Goal: Transaction & Acquisition: Purchase product/service

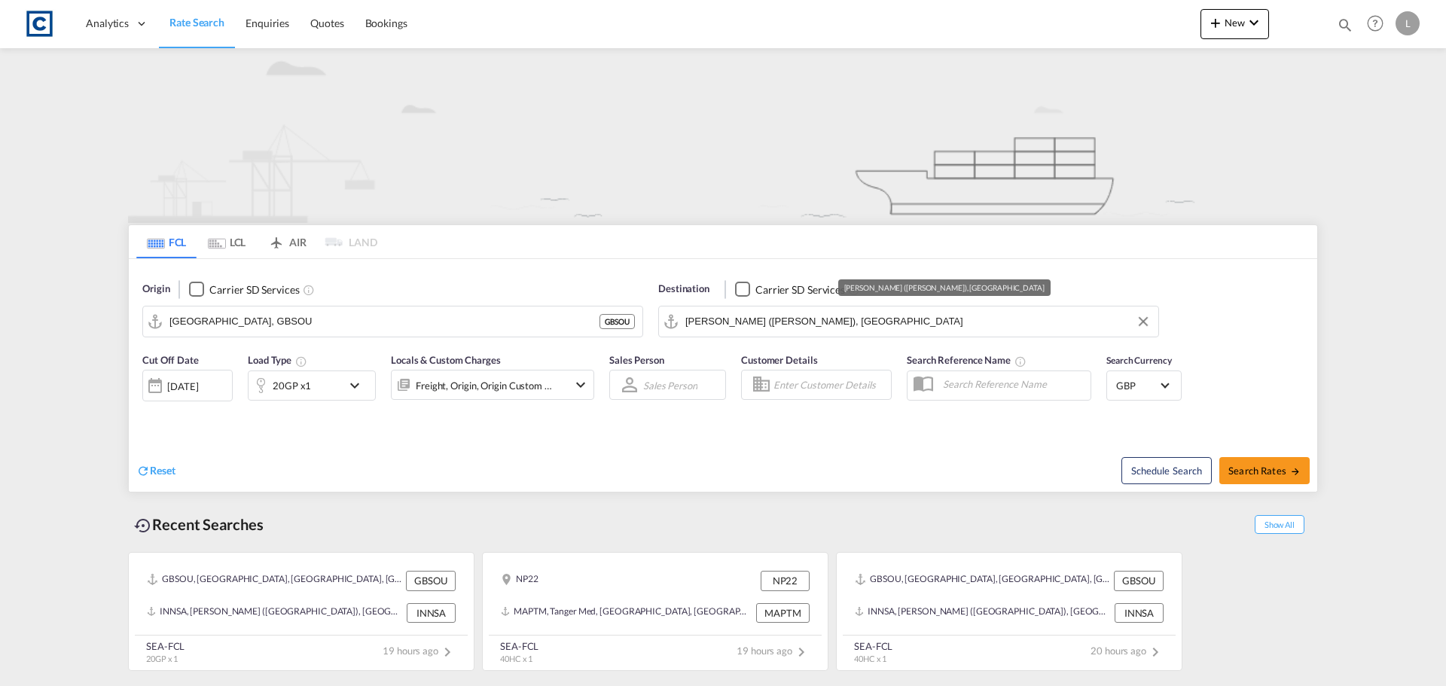
click at [707, 316] on input "[PERSON_NAME] ([PERSON_NAME]), [GEOGRAPHIC_DATA]" at bounding box center [917, 321] width 465 height 23
click at [1275, 475] on span "Search Rates" at bounding box center [1265, 471] width 72 height 12
type input "GBSOU to INNSA / [DATE]"
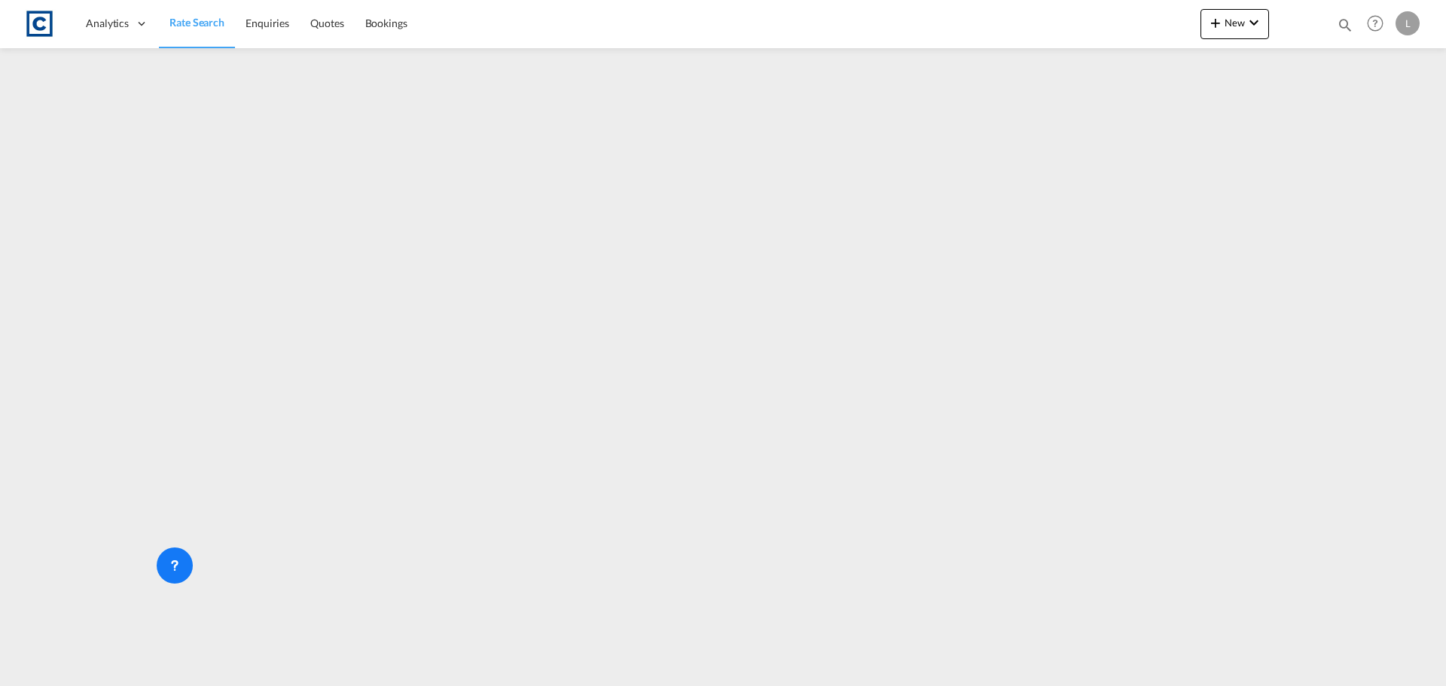
click at [203, 22] on span "Rate Search" at bounding box center [196, 22] width 55 height 13
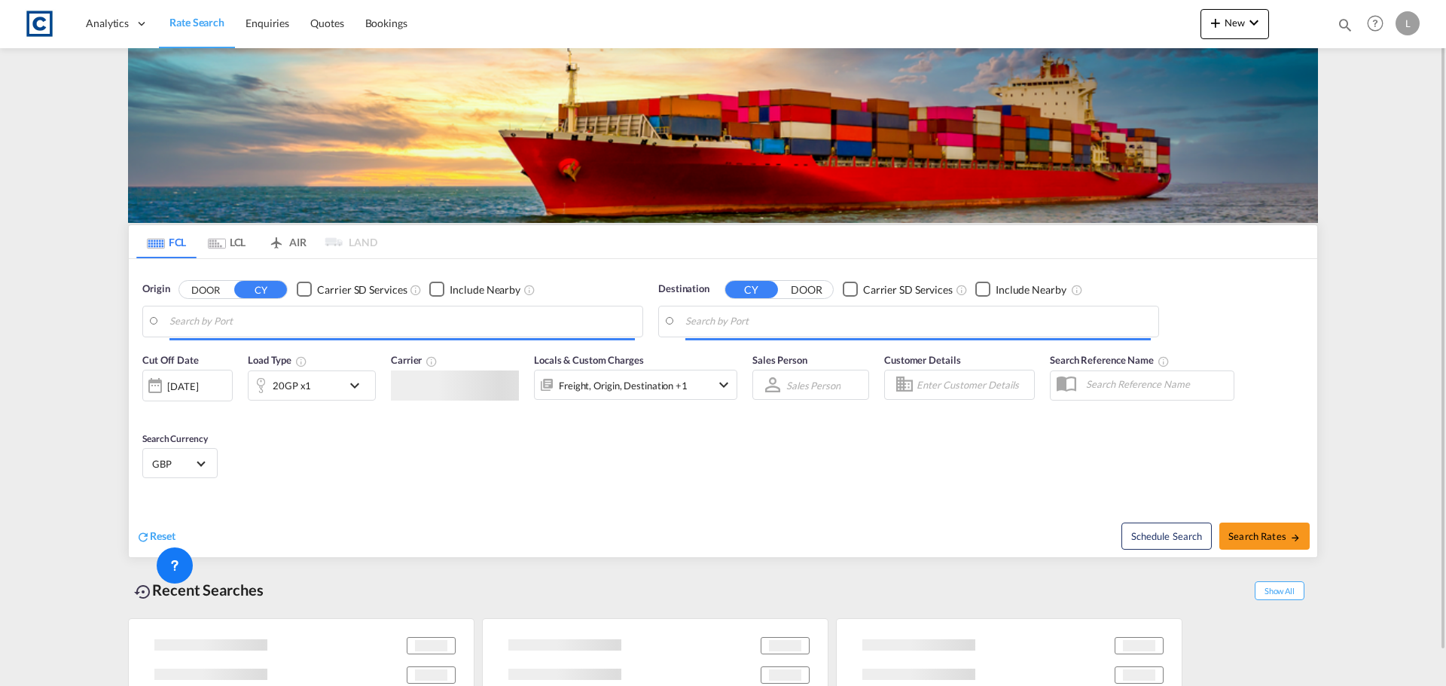
type input "[GEOGRAPHIC_DATA], GBSOU"
type input "[PERSON_NAME] ([PERSON_NAME]), [GEOGRAPHIC_DATA]"
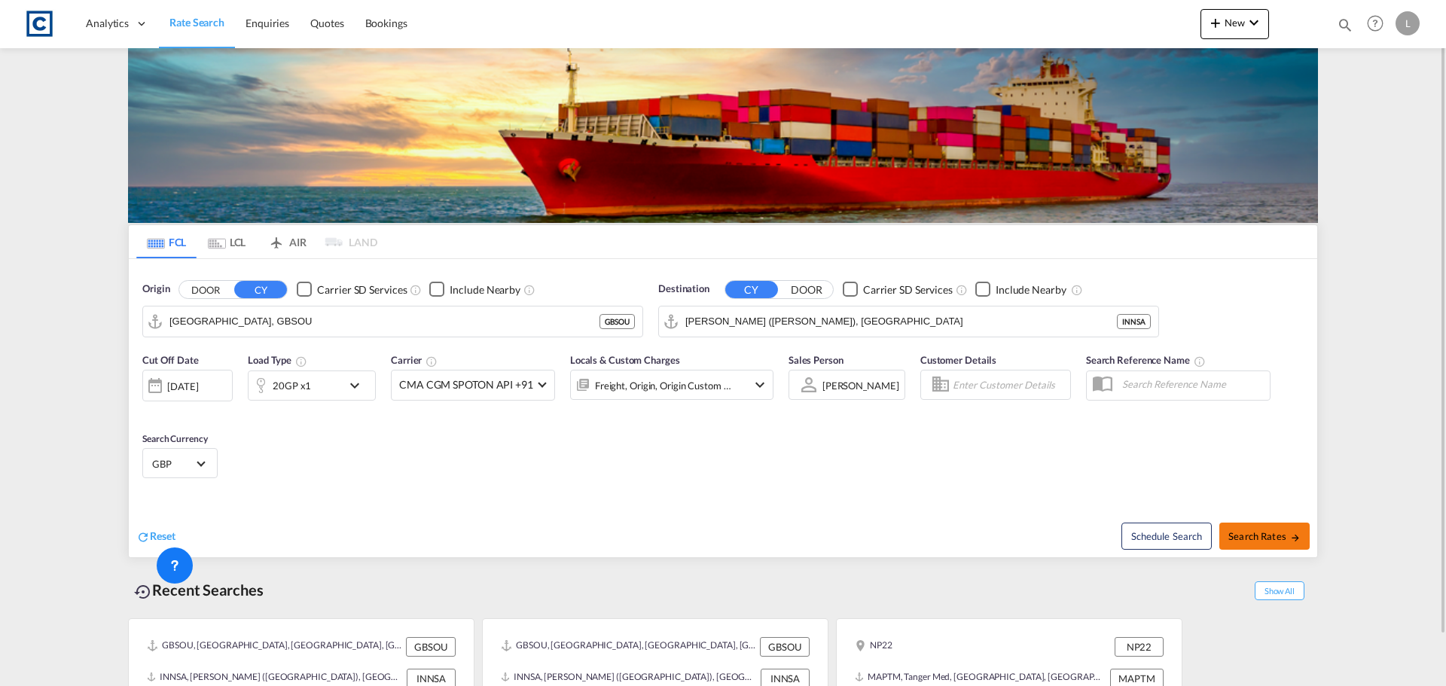
click at [1276, 534] on span "Search Rates" at bounding box center [1265, 536] width 72 height 12
type input "GBSOU to INNSA / [DATE]"
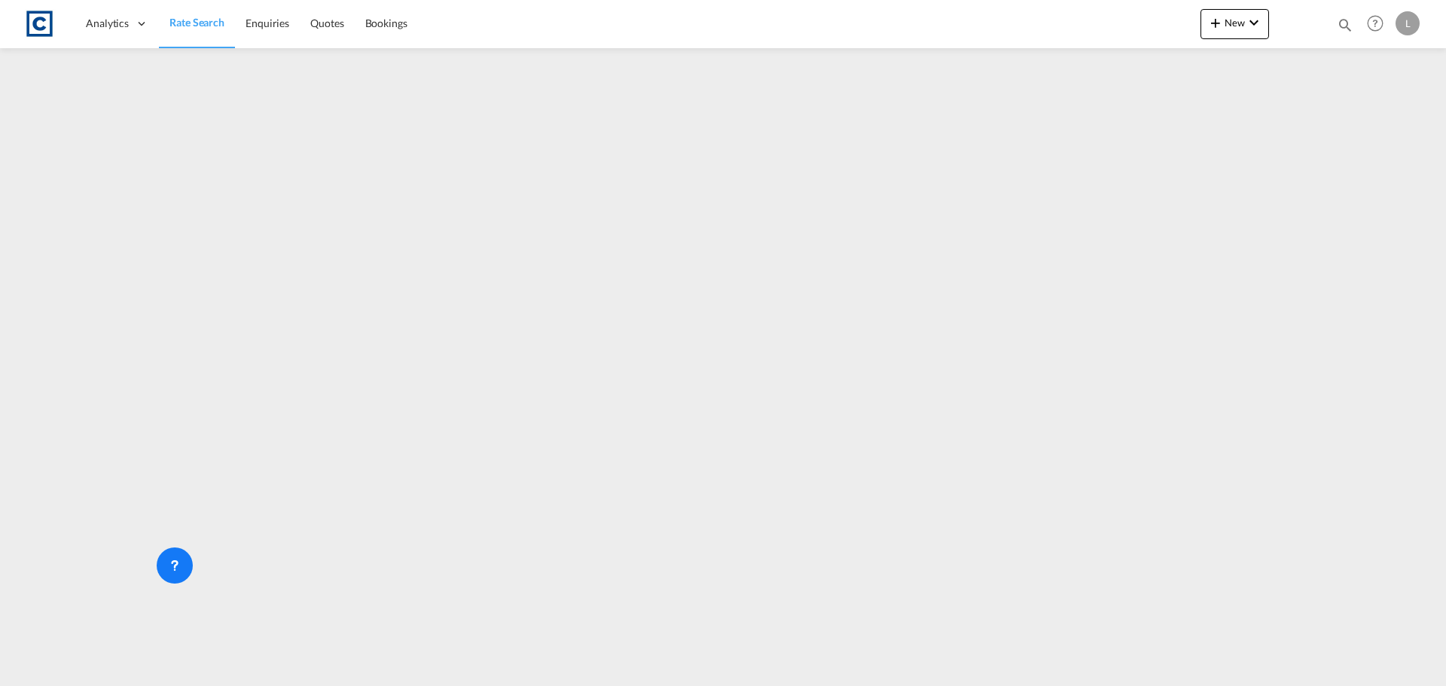
click at [184, 25] on span "Rate Search" at bounding box center [196, 22] width 55 height 13
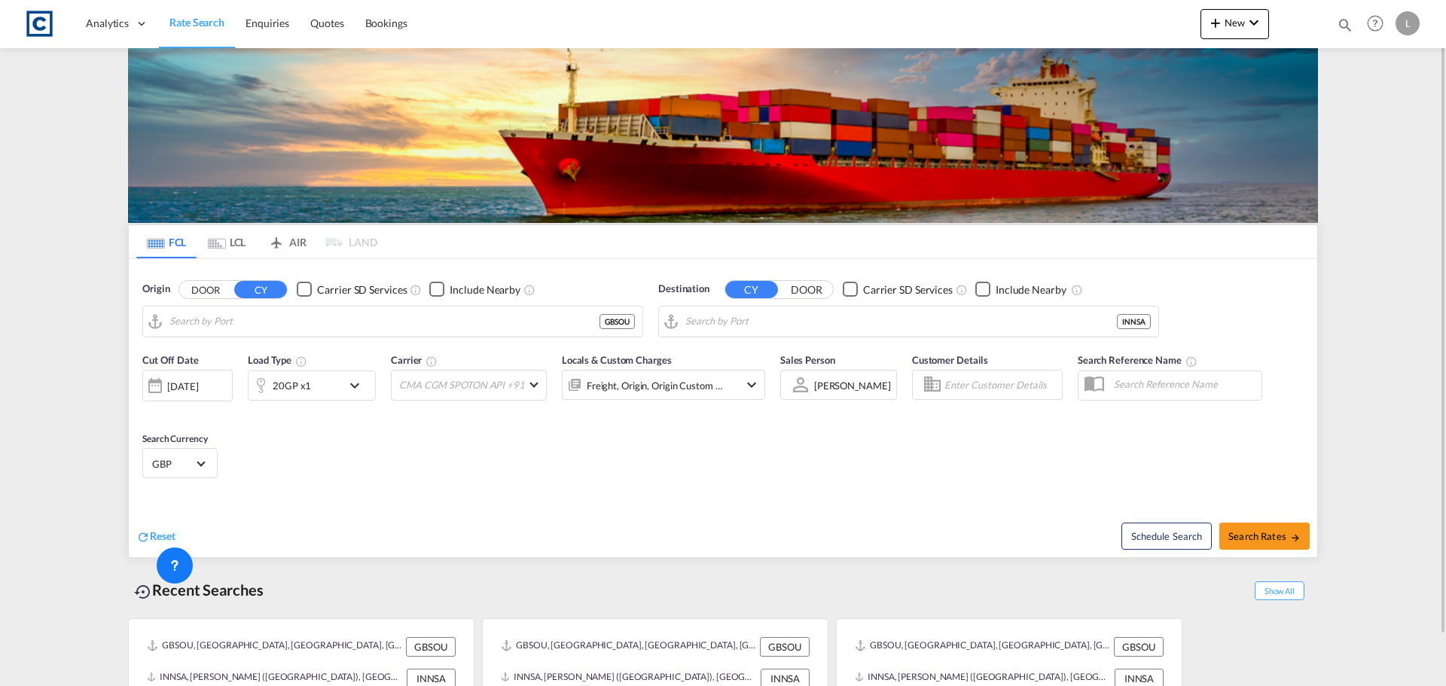
type input "[GEOGRAPHIC_DATA], GBSOU"
type input "[PERSON_NAME] ([PERSON_NAME]), [GEOGRAPHIC_DATA]"
click at [209, 328] on input "[GEOGRAPHIC_DATA], GBSOU" at bounding box center [401, 321] width 465 height 23
drag, startPoint x: 209, startPoint y: 300, endPoint x: 209, endPoint y: 311, distance: 11.3
click at [209, 300] on div "Origin DOOR CY Carrier SD Services Include Nearby [GEOGRAPHIC_DATA], [GEOGRAPHI…" at bounding box center [392, 310] width 501 height 56
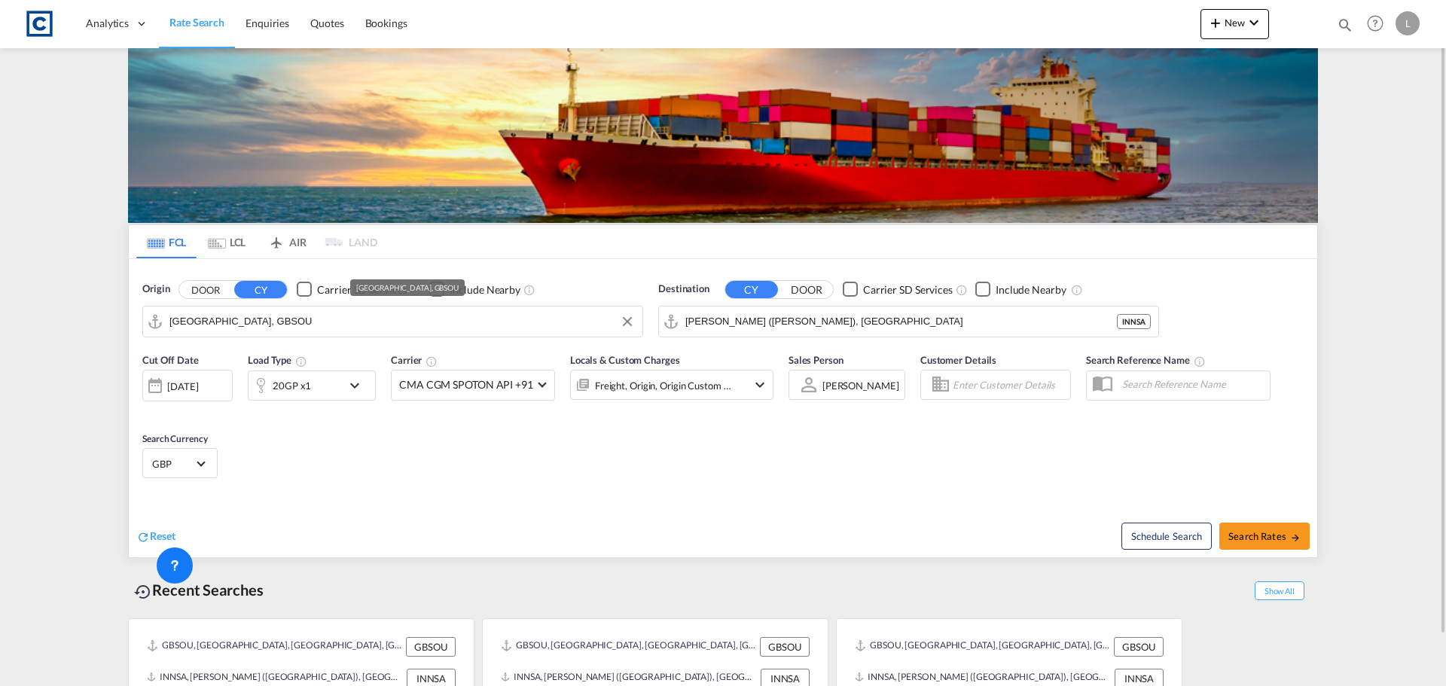
click at [218, 328] on input "[GEOGRAPHIC_DATA], GBSOU" at bounding box center [401, 321] width 465 height 23
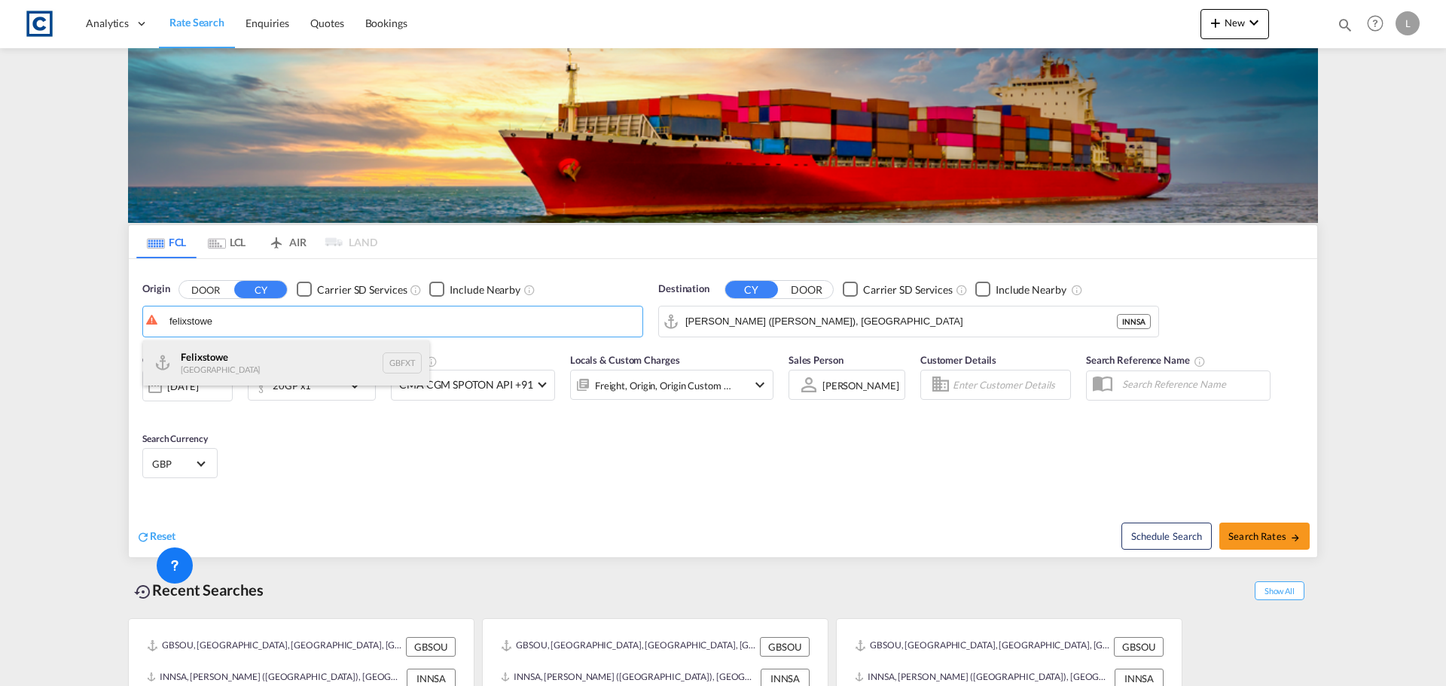
drag, startPoint x: 221, startPoint y: 353, endPoint x: 524, endPoint y: 327, distance: 303.9
click at [222, 353] on div "Felixstowe [GEOGRAPHIC_DATA] GBFXT" at bounding box center [286, 362] width 286 height 45
type input "Felixstowe, GBFXT"
click at [742, 323] on input "[PERSON_NAME] ([PERSON_NAME]), [GEOGRAPHIC_DATA]" at bounding box center [917, 321] width 465 height 23
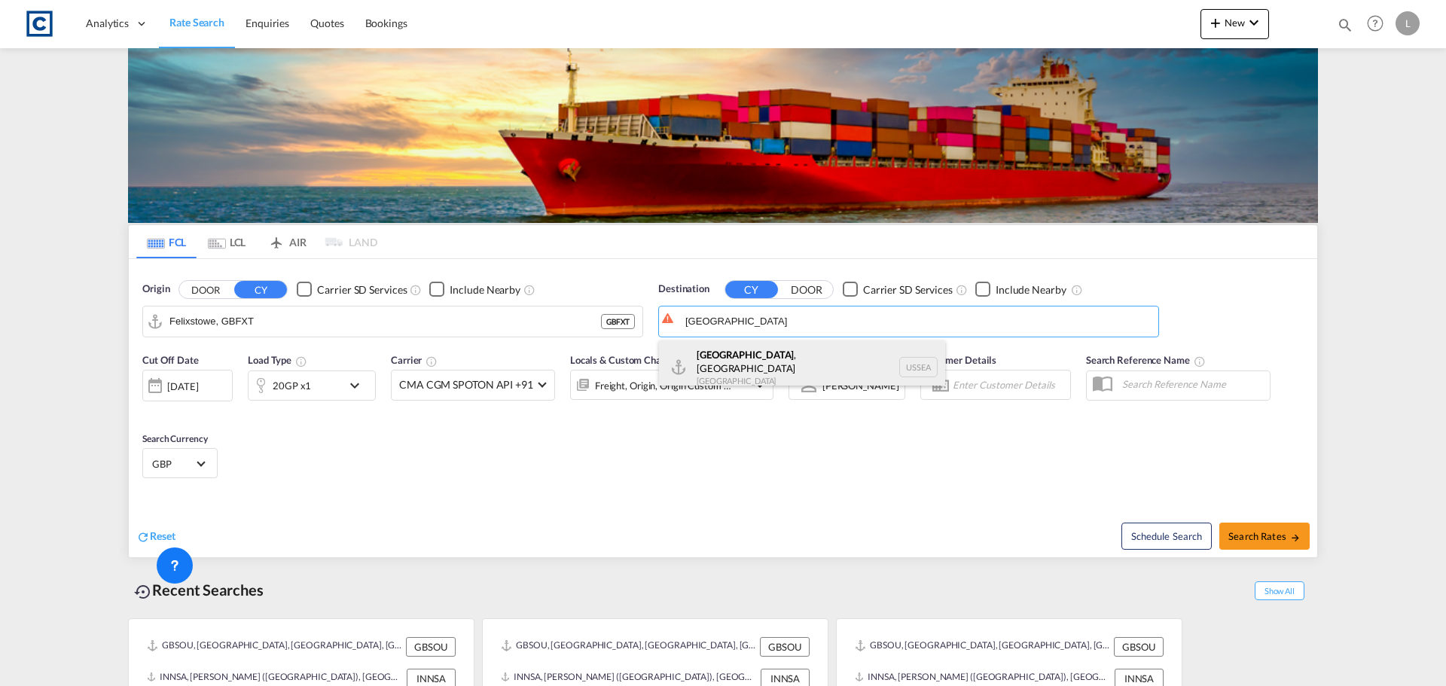
click at [746, 372] on div "[GEOGRAPHIC_DATA] , [GEOGRAPHIC_DATA] [GEOGRAPHIC_DATA] USSEA" at bounding box center [802, 367] width 286 height 54
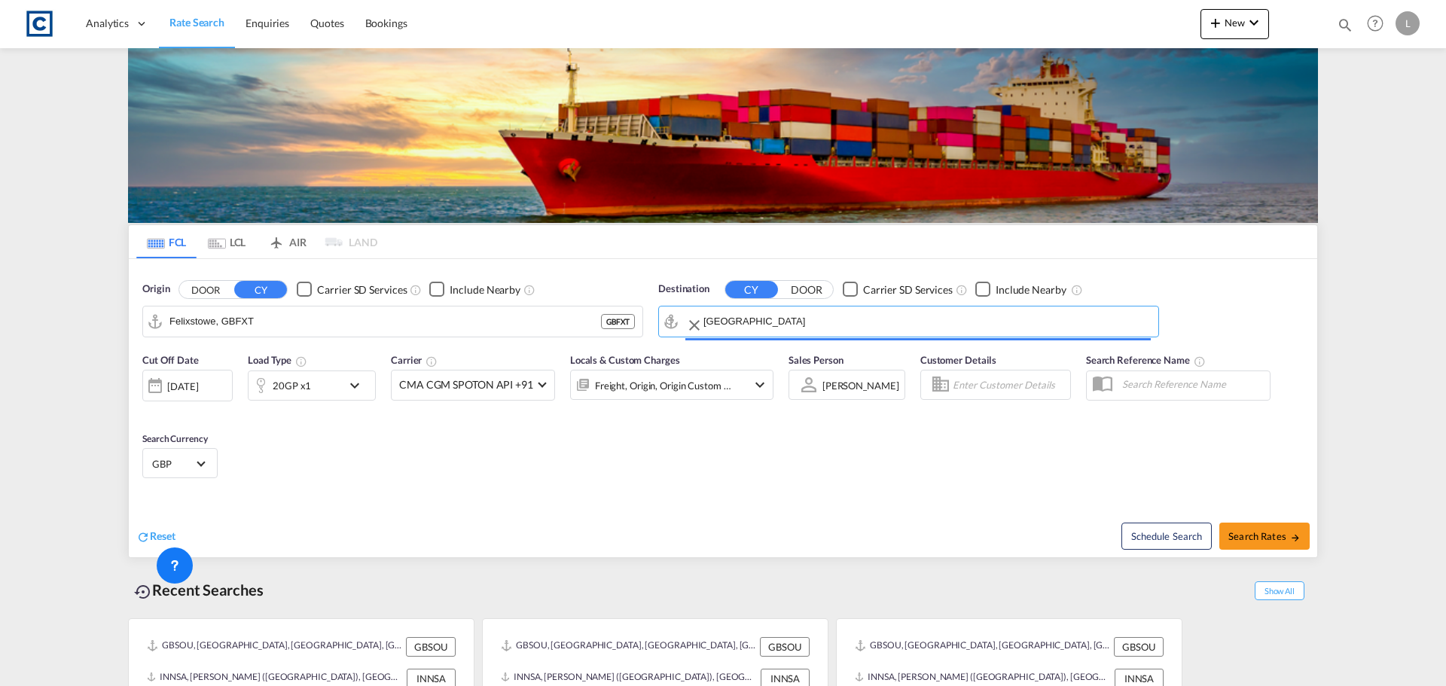
type input "[GEOGRAPHIC_DATA], [GEOGRAPHIC_DATA], USSEA"
